Goal: Find specific page/section: Locate a particular part of the current website

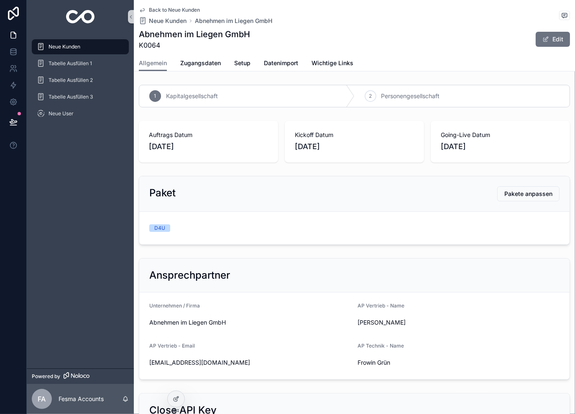
scroll to position [84, 0]
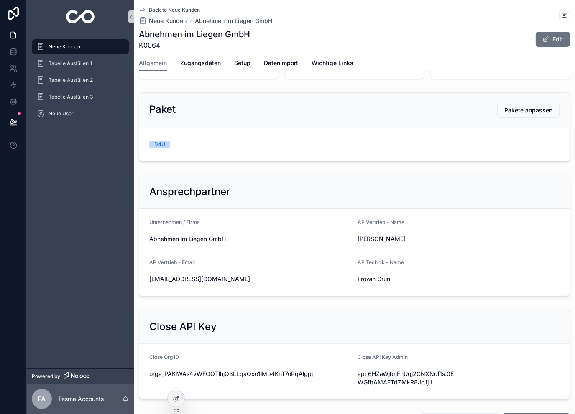
click at [179, 9] on span "Back to Neue Kunden" at bounding box center [174, 10] width 51 height 7
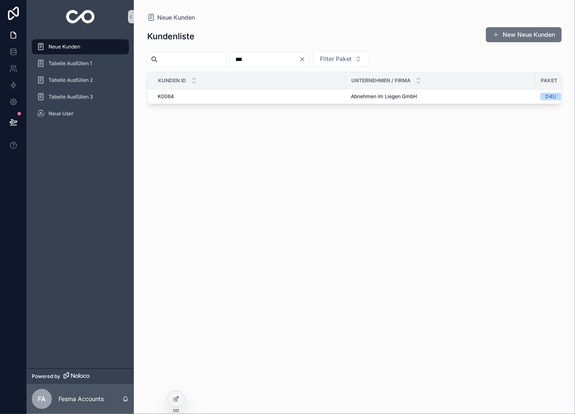
click at [294, 56] on input "***" at bounding box center [264, 60] width 69 height 12
click at [294, 55] on input "***" at bounding box center [264, 60] width 69 height 12
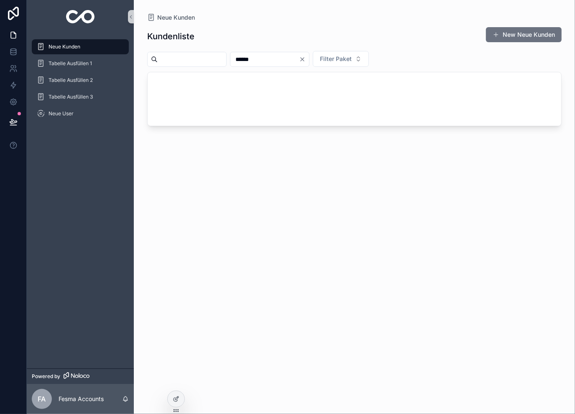
click at [294, 55] on input "******" at bounding box center [264, 60] width 69 height 12
type input "***"
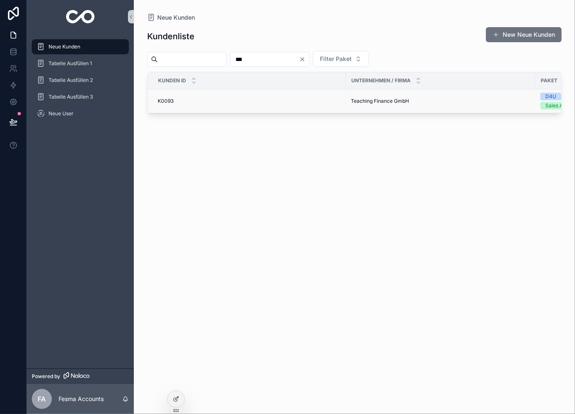
click at [235, 98] on div "K0093 K0093" at bounding box center [249, 101] width 183 height 7
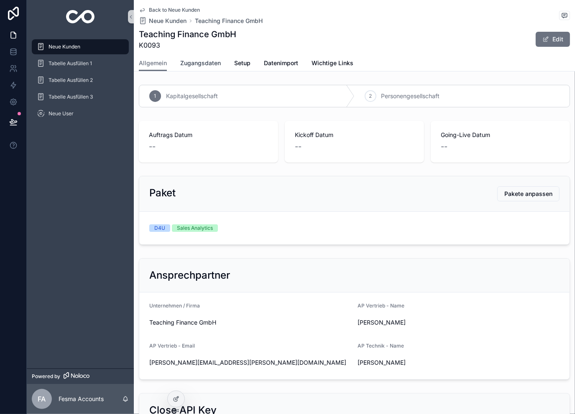
click at [209, 62] on span "Zugangsdaten" at bounding box center [200, 63] width 41 height 8
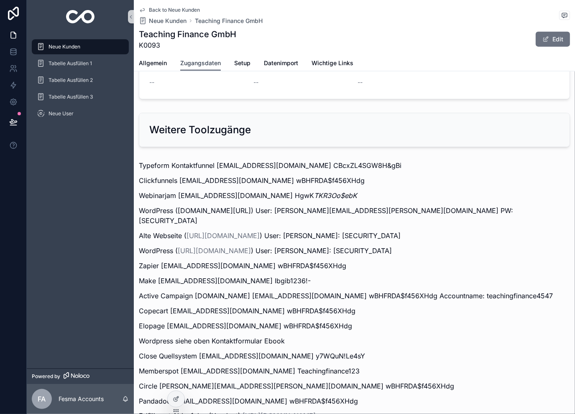
scroll to position [1031, 0]
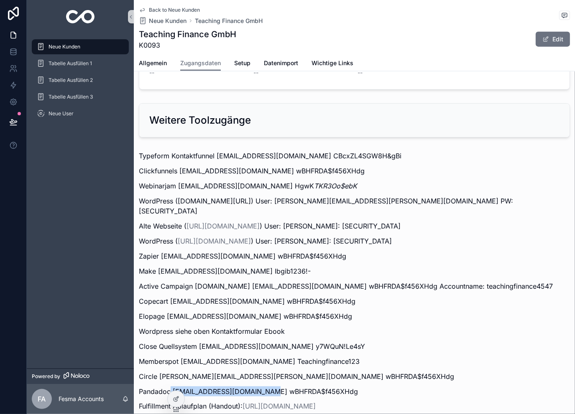
drag, startPoint x: 171, startPoint y: 330, endPoint x: 240, endPoint y: 324, distance: 69.6
click at [264, 387] on p "Pandadoc [EMAIL_ADDRESS][DOMAIN_NAME] wBHFRDA$f456XHdg" at bounding box center [354, 392] width 431 height 10
click at [231, 324] on div "Typeform Kontaktfunnel [EMAIL_ADDRESS][DOMAIN_NAME] CBcxZL4SGW8H&gBi Clickfunne…" at bounding box center [354, 281] width 431 height 261
drag, startPoint x: 171, startPoint y: 331, endPoint x: 206, endPoint y: 331, distance: 35.1
click at [206, 387] on p "Pandadoc [EMAIL_ADDRESS][DOMAIN_NAME] wBHFRDA$f456XHdg" at bounding box center [354, 392] width 431 height 10
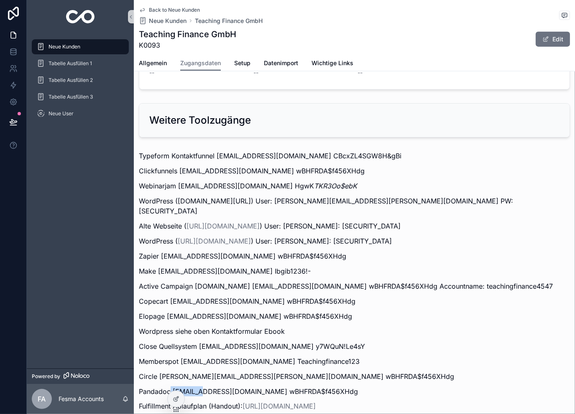
click at [169, 321] on div "Typeform Kontaktfunnel [EMAIL_ADDRESS][DOMAIN_NAME] CBcxZL4SGW8H&gBi Clickfunne…" at bounding box center [354, 281] width 431 height 261
drag, startPoint x: 174, startPoint y: 331, endPoint x: 270, endPoint y: 333, distance: 96.2
click at [270, 387] on p "Pandadoc [EMAIL_ADDRESS][DOMAIN_NAME] wBHFRDA$f456XHdg" at bounding box center [354, 392] width 431 height 10
copy p "[EMAIL_ADDRESS][DOMAIN_NAME]"
drag, startPoint x: 271, startPoint y: 333, endPoint x: 344, endPoint y: 324, distance: 73.3
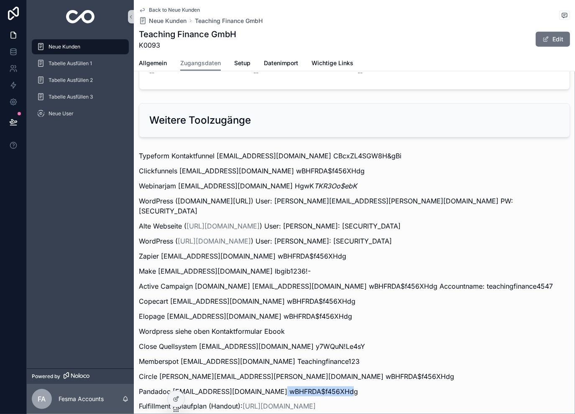
click at [344, 324] on div "Typeform Kontaktfunnel [EMAIL_ADDRESS][DOMAIN_NAME] CBcxZL4SGW8H&gBi Clickfunne…" at bounding box center [354, 281] width 431 height 261
copy p "wBHFRDA$f456XHdg"
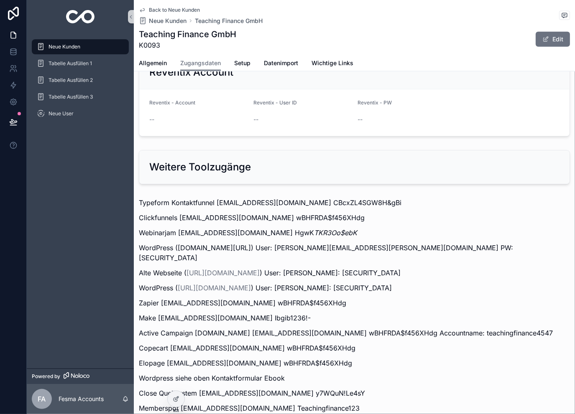
scroll to position [975, 0]
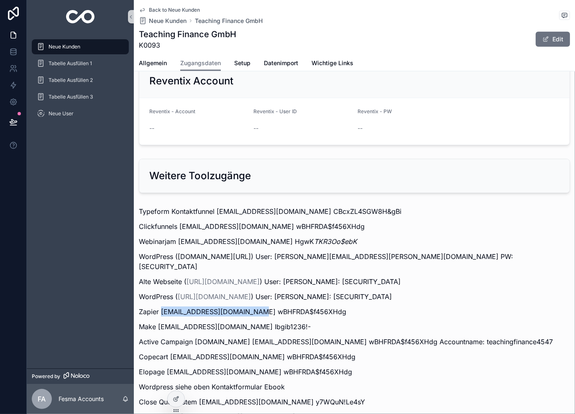
drag, startPoint x: 162, startPoint y: 241, endPoint x: 252, endPoint y: 244, distance: 89.9
click at [252, 307] on p "Zapier [EMAIL_ADDRESS][DOMAIN_NAME] wBHFRDA$f456XHdg" at bounding box center [354, 312] width 431 height 10
copy p "[EMAIL_ADDRESS][DOMAIN_NAME]"
drag, startPoint x: 257, startPoint y: 238, endPoint x: 333, endPoint y: 238, distance: 75.7
click at [333, 307] on p "Zapier [EMAIL_ADDRESS][DOMAIN_NAME] wBHFRDA$f456XHdg" at bounding box center [354, 312] width 431 height 10
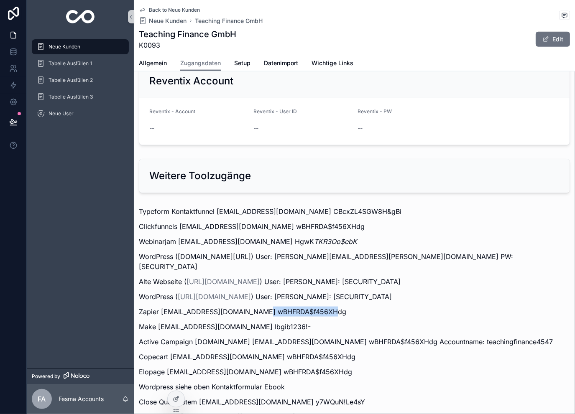
copy p "wBHFRDA$f456XHdg"
